Goal: Task Accomplishment & Management: Use online tool/utility

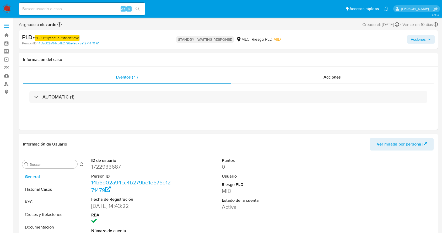
select select "10"
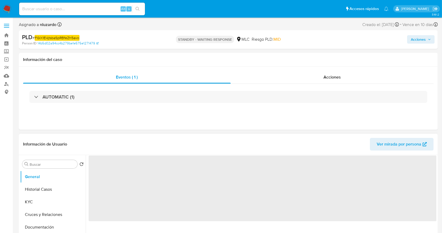
select select "10"
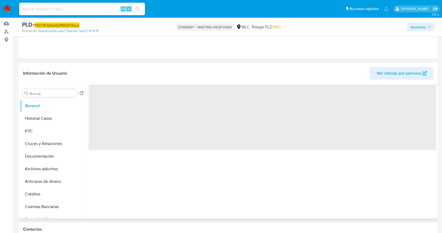
select select "10"
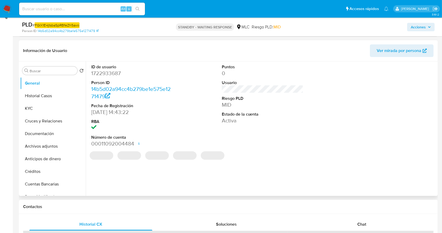
scroll to position [105, 0]
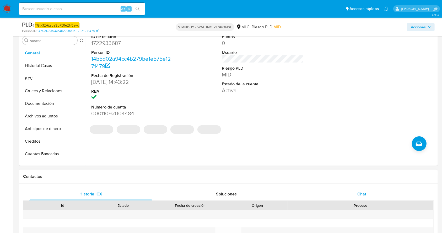
click at [353, 193] on div "Chat" at bounding box center [362, 194] width 123 height 13
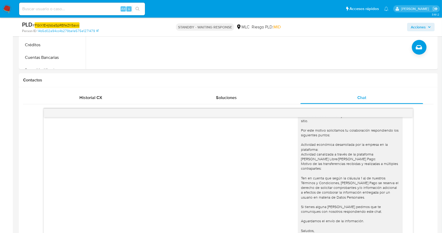
scroll to position [0, 0]
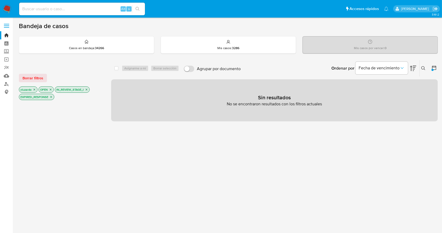
click at [424, 67] on icon at bounding box center [424, 68] width 4 height 4
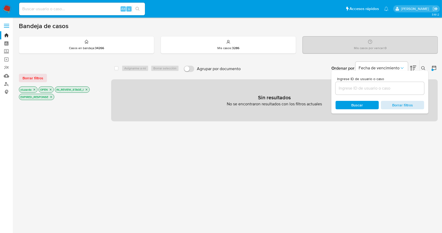
click at [403, 105] on span "Borrar filtros" at bounding box center [403, 104] width 36 height 7
click at [356, 105] on span "Buscar" at bounding box center [358, 105] width 12 height 8
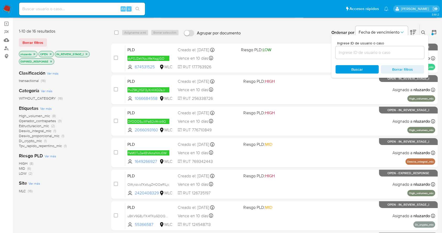
scroll to position [35, 0]
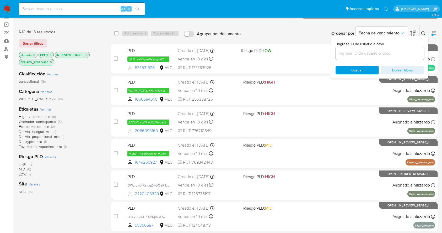
click at [425, 36] on div "Ingrese ID de usuario o caso Buscar Borrar filtros" at bounding box center [380, 57] width 97 height 43
click at [424, 33] on icon at bounding box center [424, 33] width 4 height 4
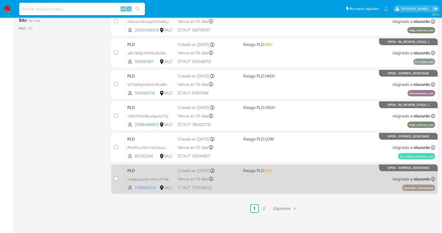
scroll to position [200, 0]
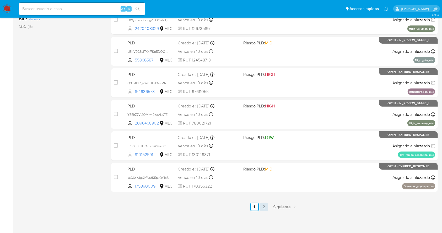
click at [267, 205] on link "2" at bounding box center [264, 207] width 8 height 8
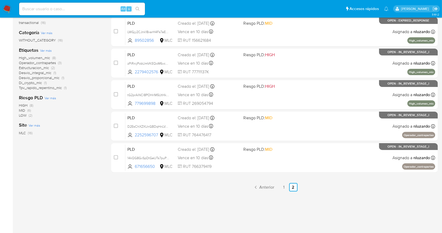
scroll to position [94, 0]
click at [284, 184] on link "1" at bounding box center [284, 187] width 8 height 8
